Goal: Information Seeking & Learning: Learn about a topic

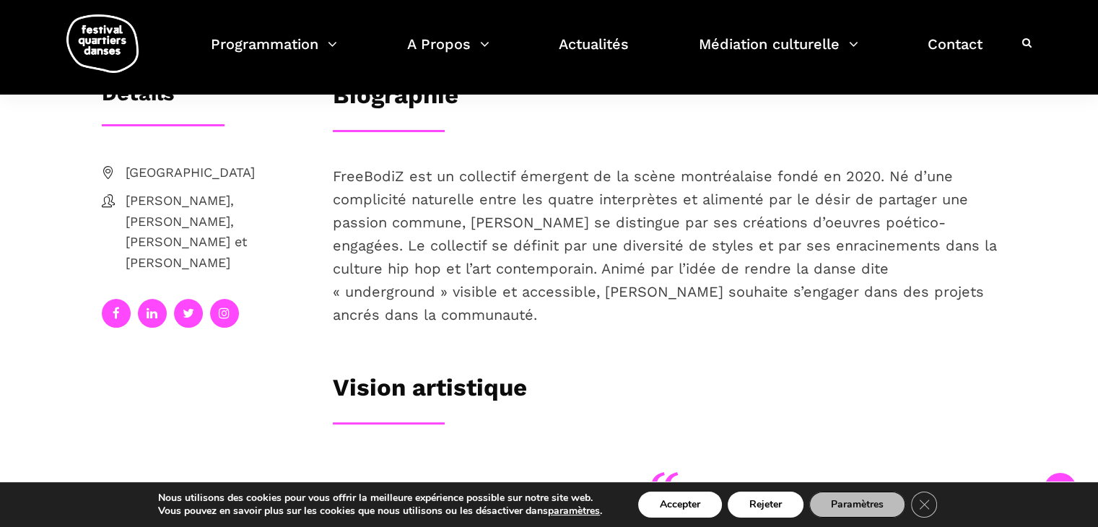
scroll to position [289, 0]
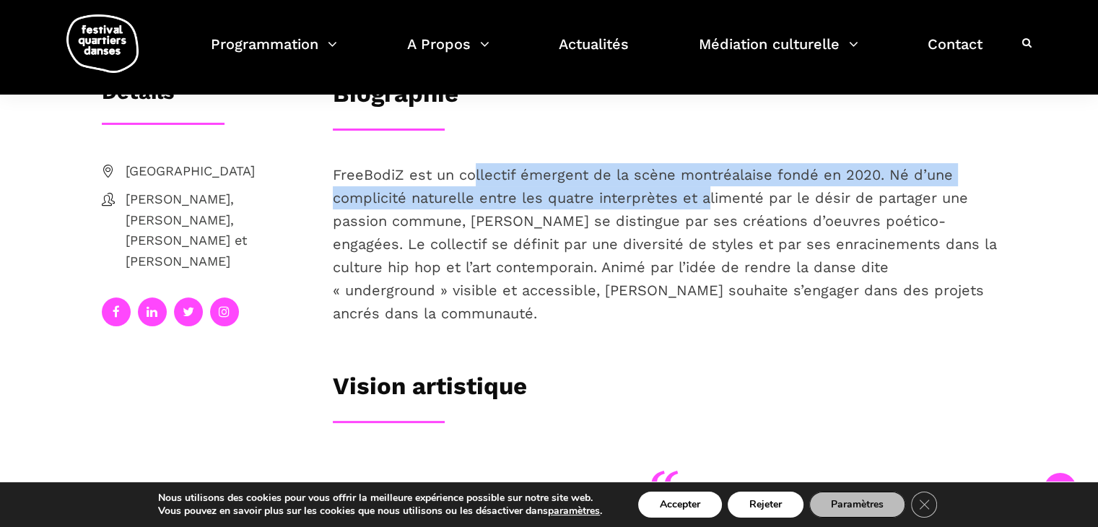
drag, startPoint x: 481, startPoint y: 172, endPoint x: 735, endPoint y: 196, distance: 254.4
click at [716, 200] on p "FreeBodiZ est un collectif émergent de la scène montréalaise fondé en 2020. Né …" at bounding box center [665, 244] width 664 height 162
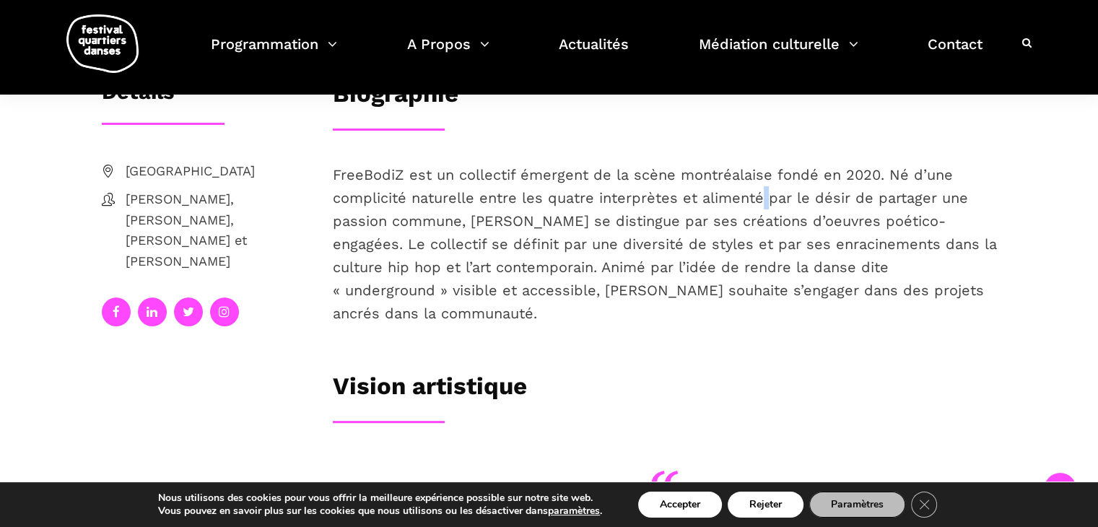
click at [769, 191] on p "FreeBodiZ est un collectif émergent de la scène montréalaise fondé en 2020. Né …" at bounding box center [665, 244] width 664 height 162
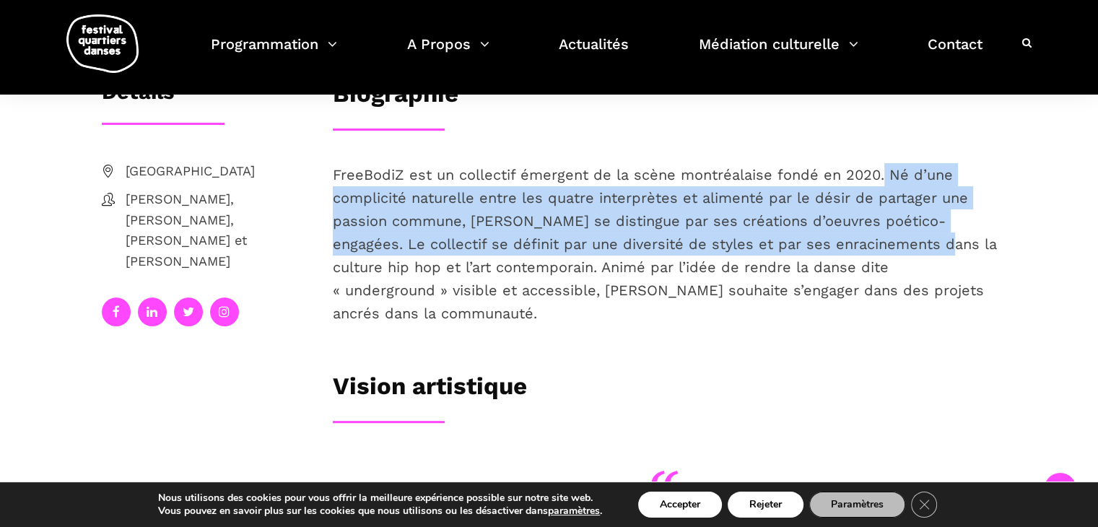
drag, startPoint x: 877, startPoint y: 167, endPoint x: 883, endPoint y: 237, distance: 71.0
click at [883, 237] on p "FreeBodiZ est un collectif émergent de la scène montréalaise fondé en 2020. Né …" at bounding box center [665, 244] width 664 height 162
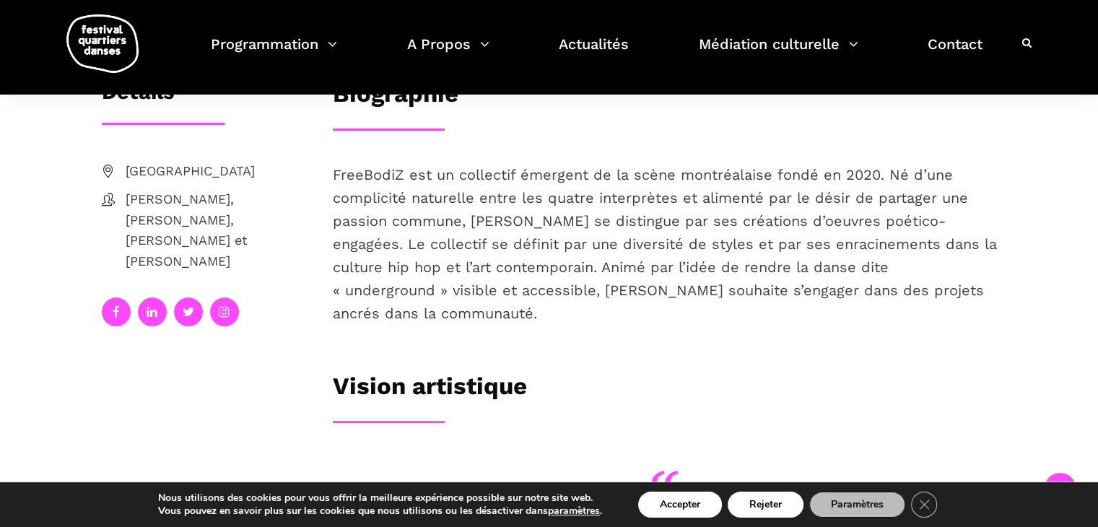
click at [724, 298] on p "FreeBodiZ est un collectif émergent de la scène montréalaise fondé en 2020. Né …" at bounding box center [665, 244] width 664 height 162
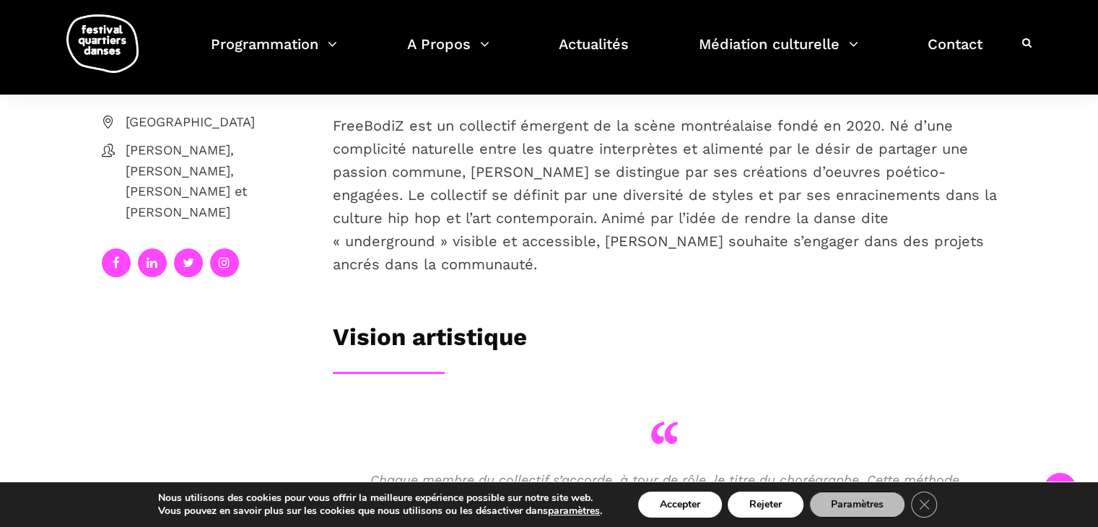
scroll to position [361, 0]
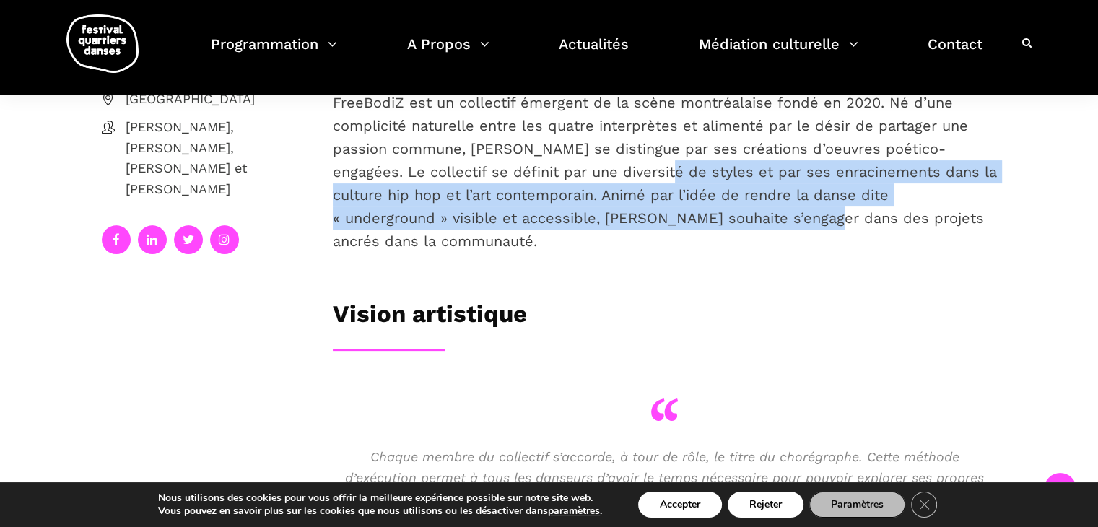
drag, startPoint x: 629, startPoint y: 173, endPoint x: 648, endPoint y: 222, distance: 52.5
click at [652, 223] on p "FreeBodiZ est un collectif émergent de la scène montréalaise fondé en 2020. Né …" at bounding box center [665, 172] width 664 height 162
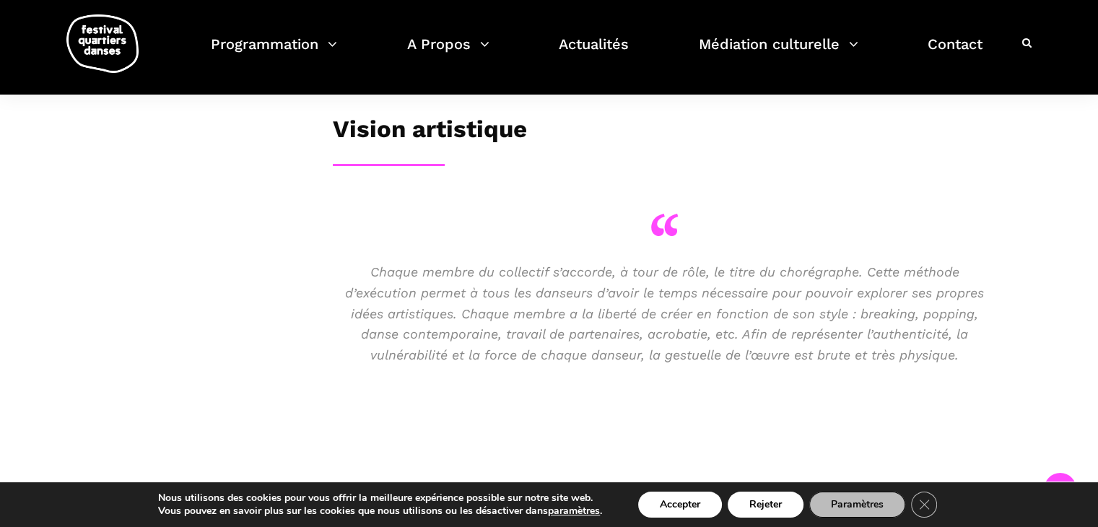
scroll to position [577, 0]
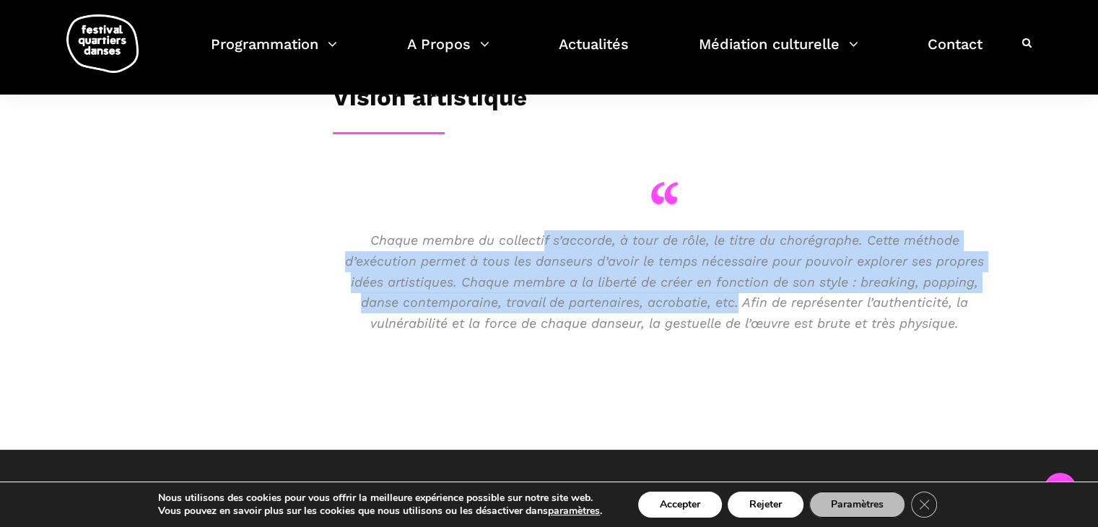
drag, startPoint x: 530, startPoint y: 220, endPoint x: 667, endPoint y: 273, distance: 146.2
click at [668, 272] on p "Chaque membre du collectif s’accorde, à tour de rôle, le titre du chorégraphe. …" at bounding box center [665, 282] width 664 height 104
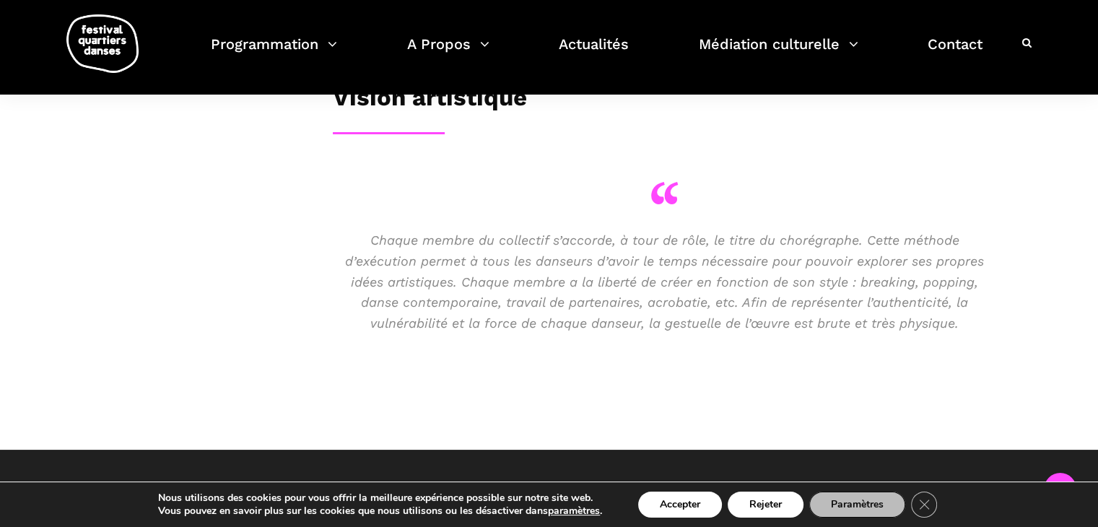
click at [644, 320] on div "Chaque membre du collectif s’accorde, à tour de rôle, le titre du chorégraphe. …" at bounding box center [665, 289] width 664 height 118
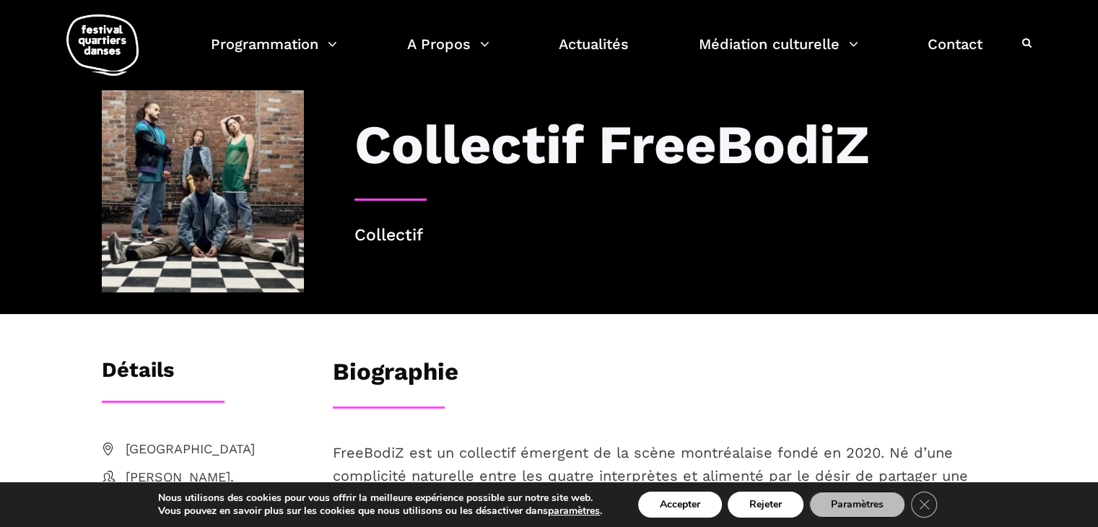
scroll to position [0, 0]
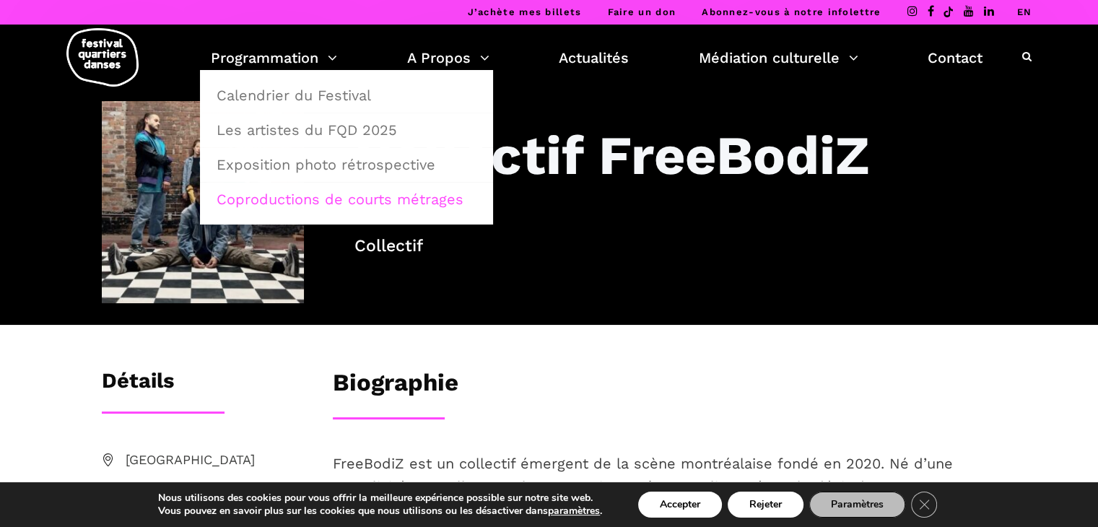
click at [341, 202] on link "Coproductions de courts métrages" at bounding box center [346, 199] width 277 height 33
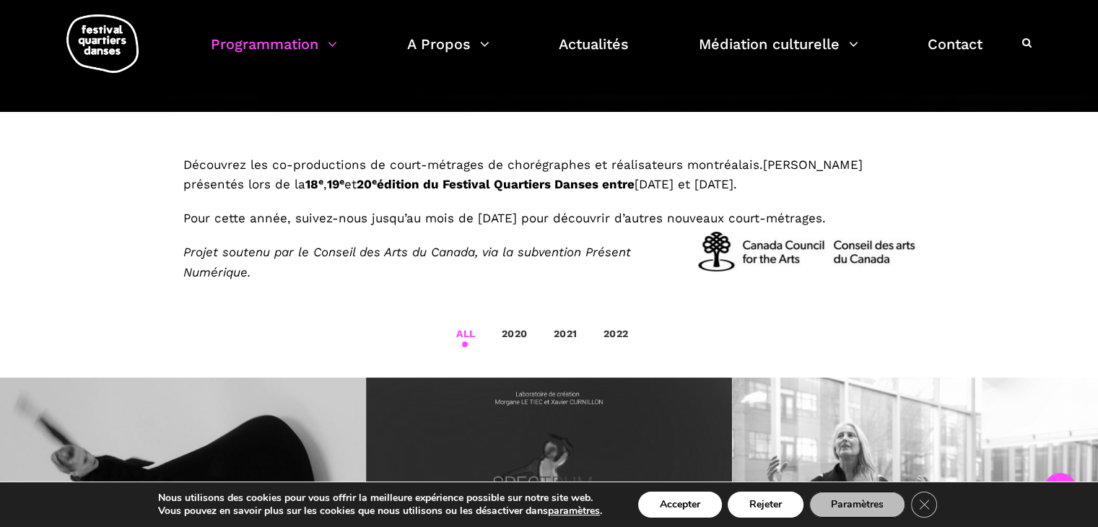
scroll to position [289, 0]
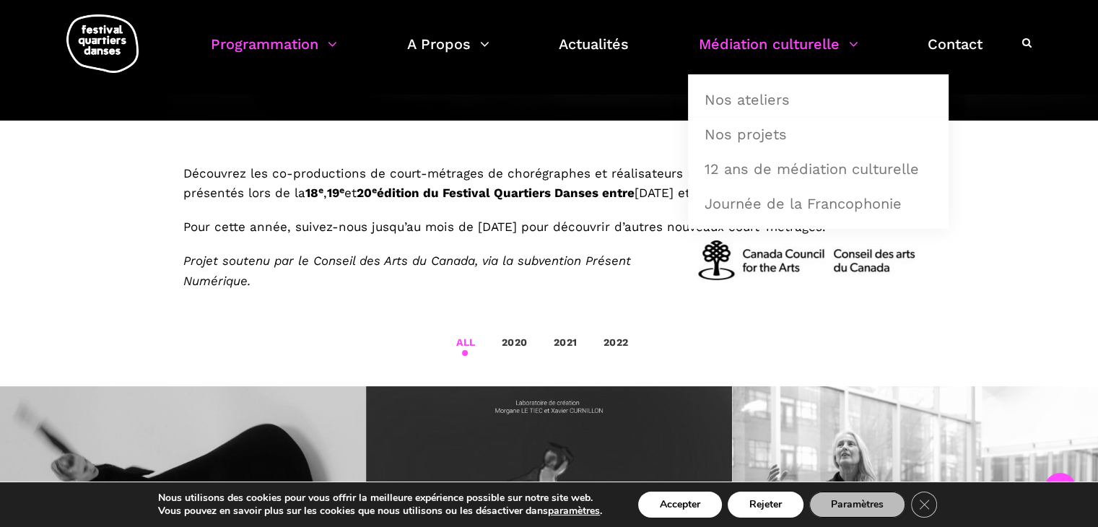
click at [768, 54] on link "Médiation culturelle" at bounding box center [778, 53] width 159 height 43
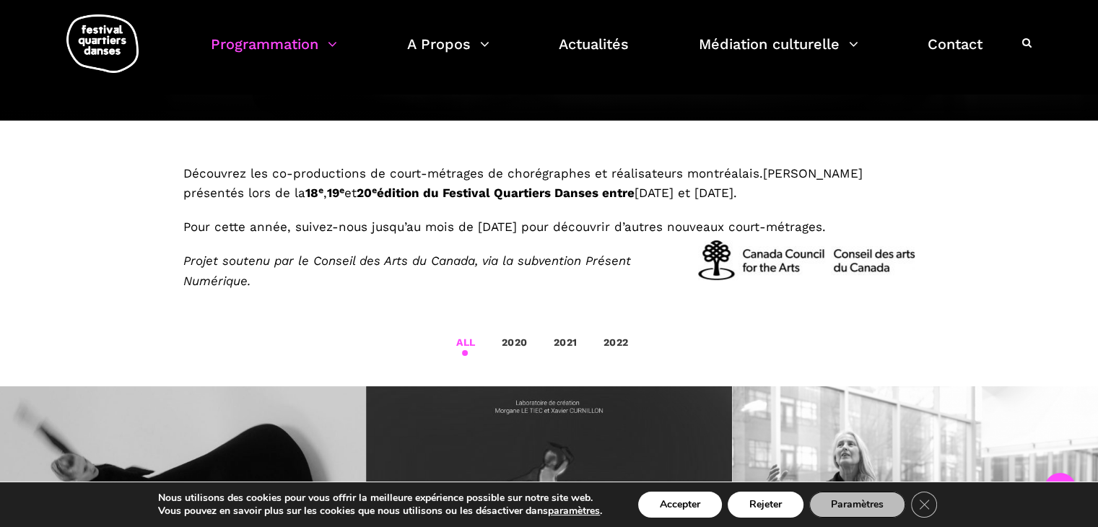
scroll to position [0, 0]
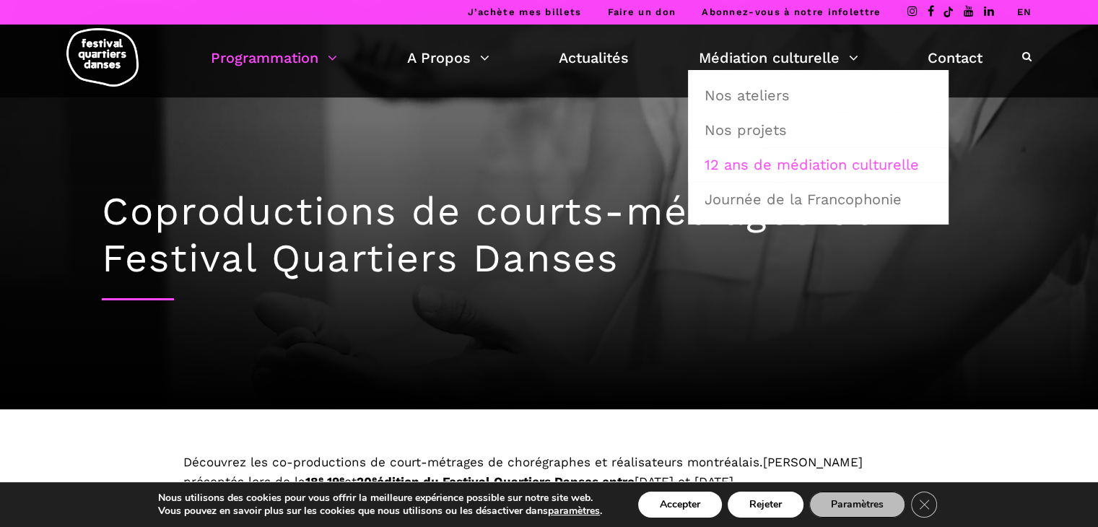
click at [782, 159] on link "12 ans de médiation culturelle" at bounding box center [818, 164] width 245 height 33
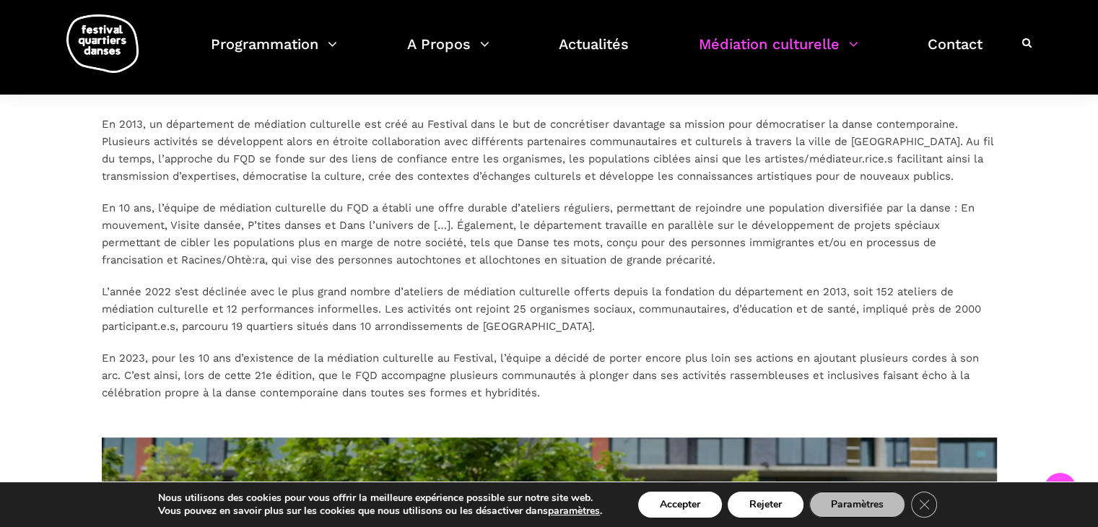
scroll to position [289, 0]
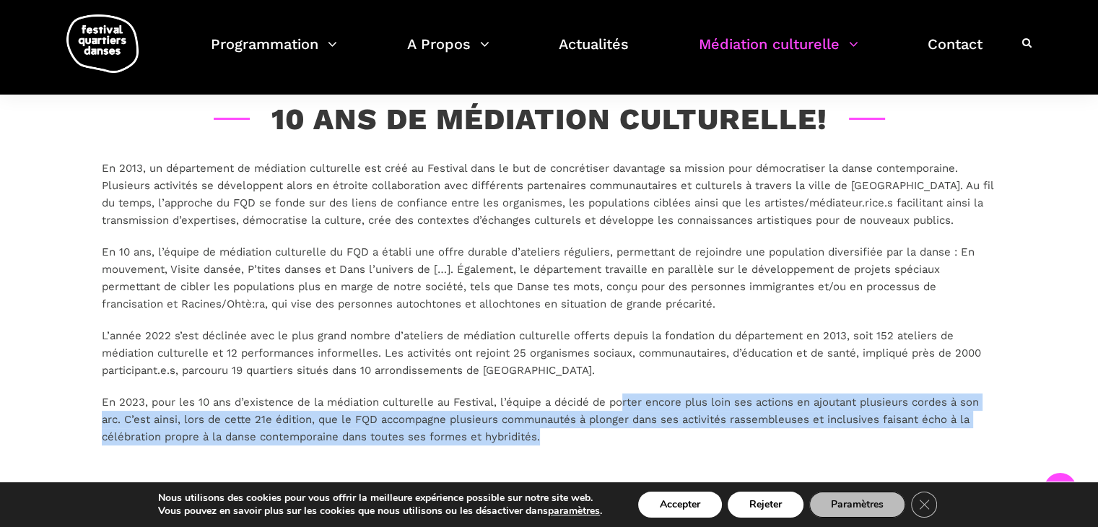
drag, startPoint x: 626, startPoint y: 398, endPoint x: 847, endPoint y: 441, distance: 224.9
click at [847, 441] on p "En 2023, pour les 10 ans d’existence de la médiation culturelle au Festival, l’…" at bounding box center [549, 419] width 895 height 52
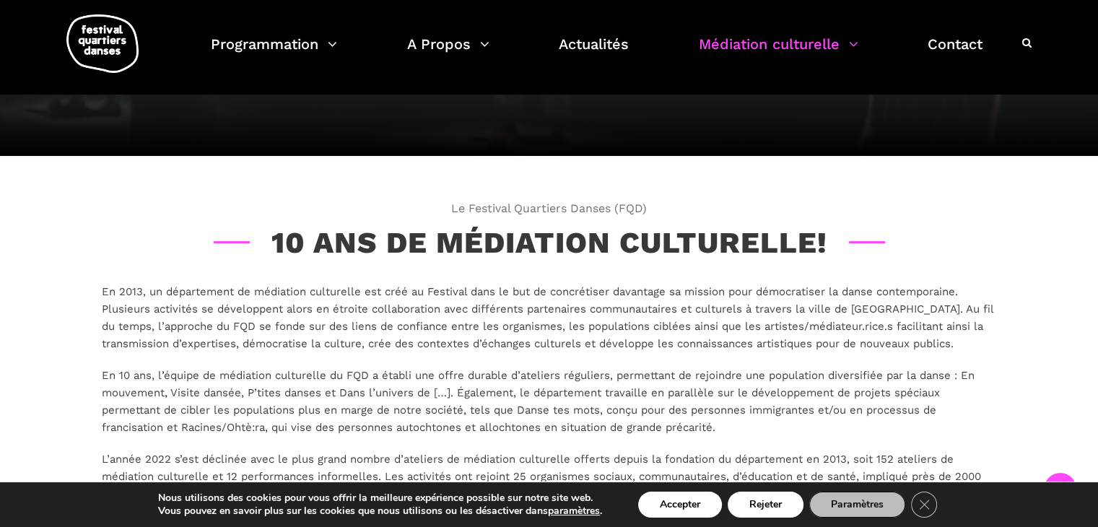
scroll to position [0, 0]
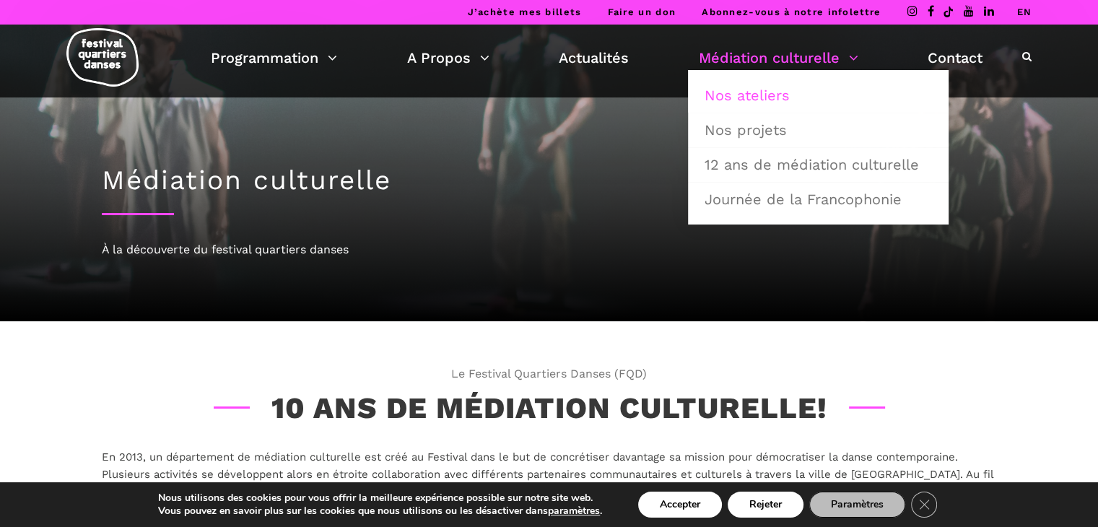
click at [764, 102] on link "Nos ateliers" at bounding box center [818, 95] width 245 height 33
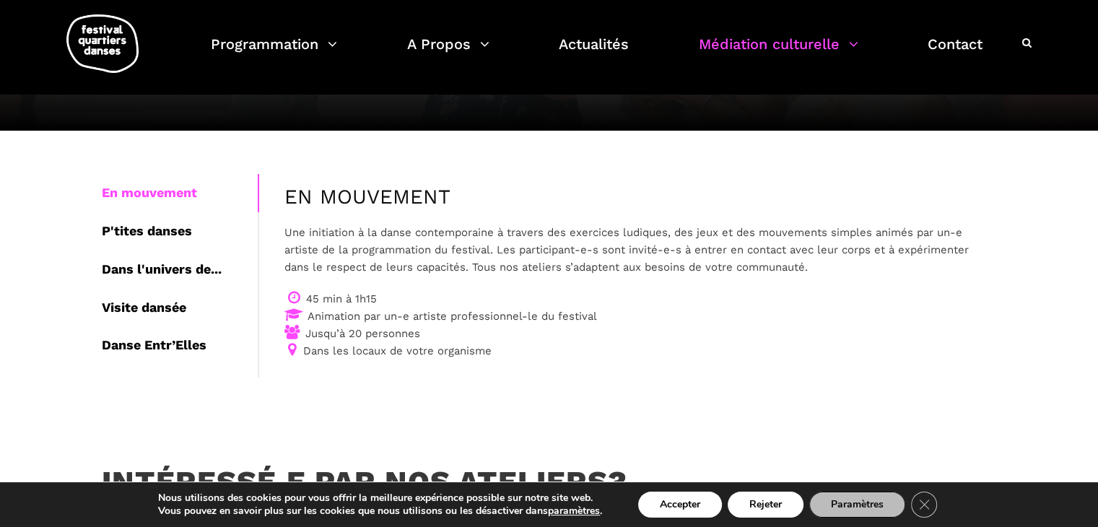
scroll to position [217, 0]
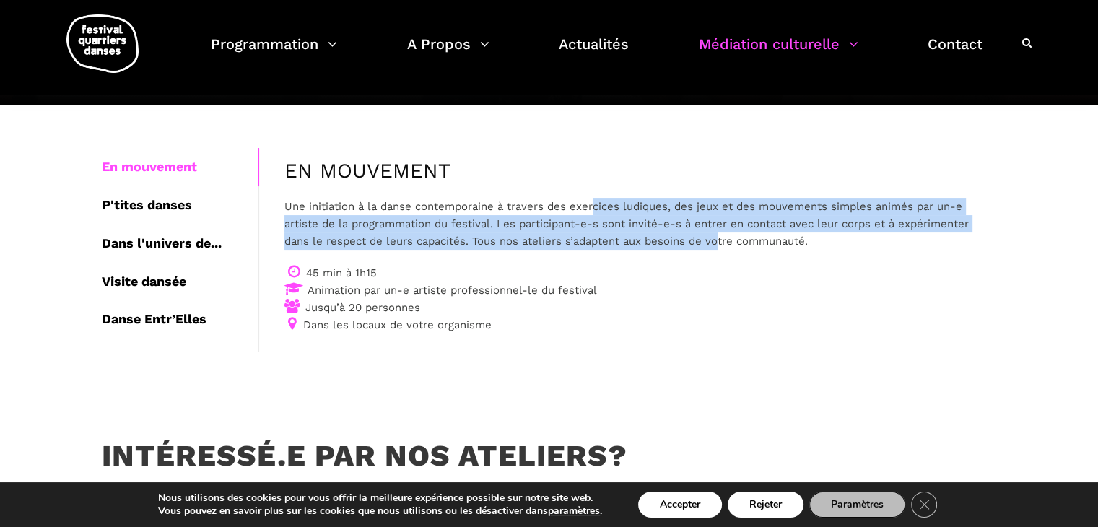
drag, startPoint x: 595, startPoint y: 205, endPoint x: 717, endPoint y: 245, distance: 128.5
click at [717, 245] on p "Une initiation à la danse contemporaine à travers des exercices ludiques, des j…" at bounding box center [627, 224] width 687 height 52
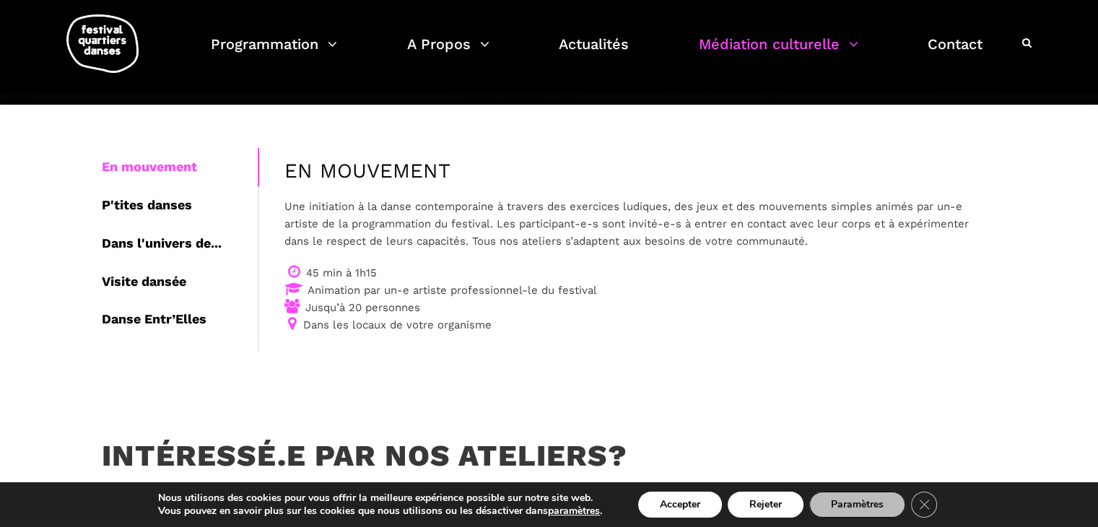
click at [387, 390] on div "En mouvement P'tites danses Dans l'univers de... Visite dansée Danse Entr’Elles…" at bounding box center [549, 250] width 1098 height 290
click at [173, 209] on div "P'tites danses" at bounding box center [180, 205] width 156 height 38
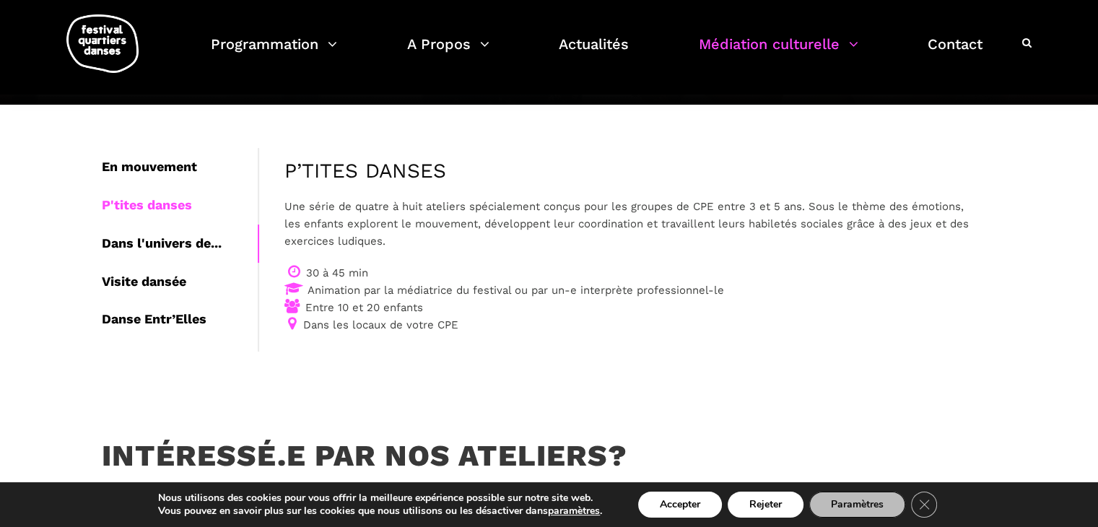
click at [173, 241] on div "Dans l'univers de..." at bounding box center [180, 243] width 156 height 38
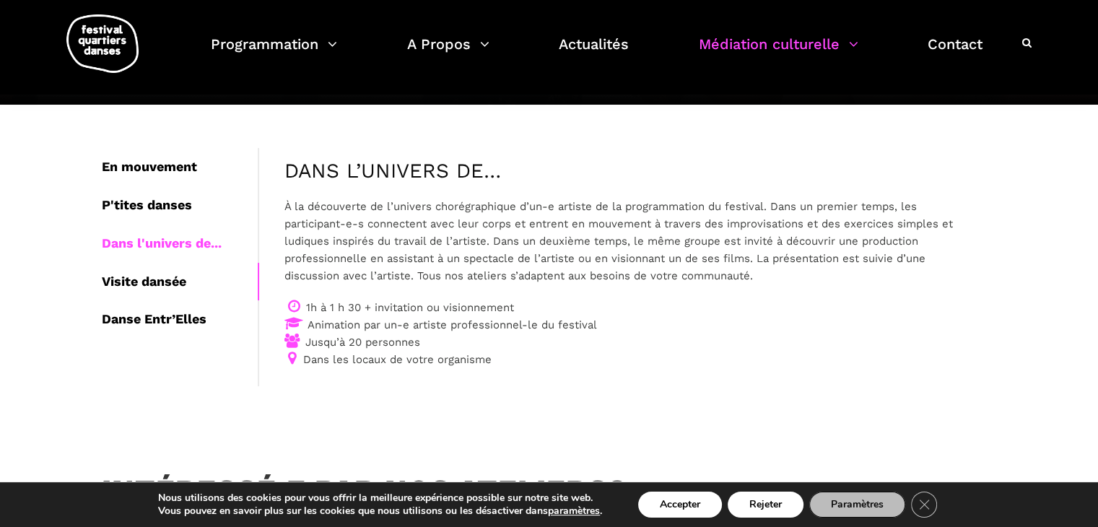
click at [165, 287] on div "Visite dansée" at bounding box center [180, 282] width 156 height 38
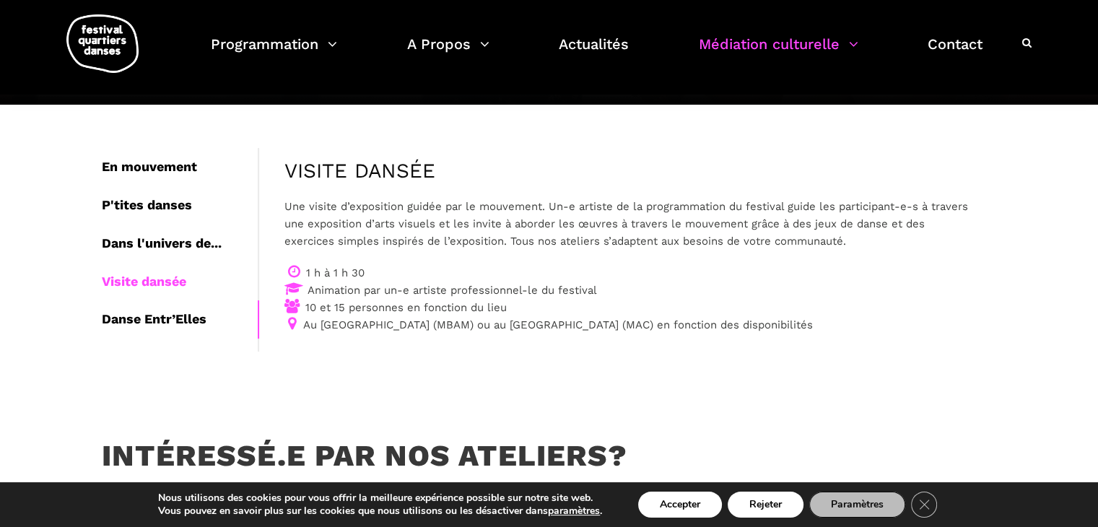
click at [171, 324] on div "Danse Entr’Elles" at bounding box center [180, 319] width 156 height 38
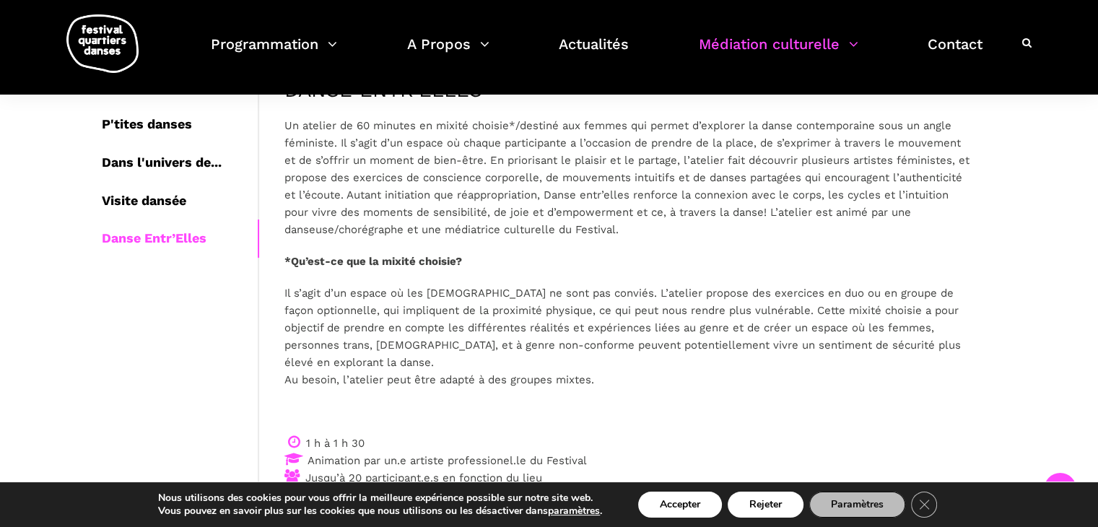
scroll to position [289, 0]
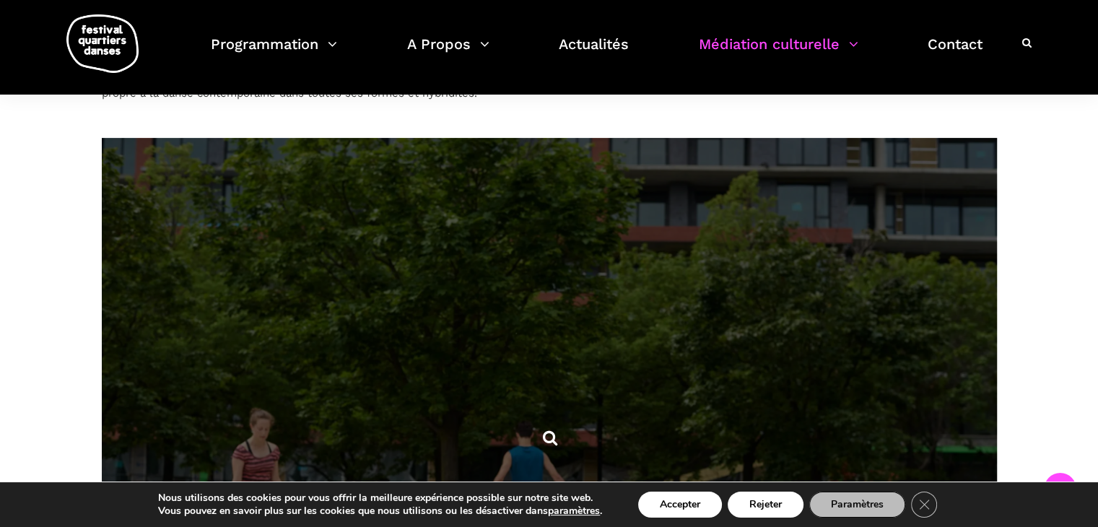
scroll to position [722, 0]
